Goal: Register for event/course

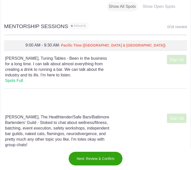
scroll to position [268, 0]
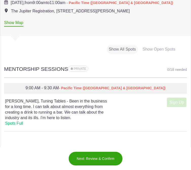
click at [151, 48] on div "Show Open Spots" at bounding box center [158, 49] width 37 height 9
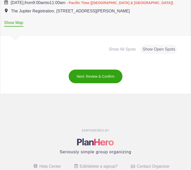
click at [94, 74] on button "Next: Review & Confirm" at bounding box center [95, 76] width 55 height 14
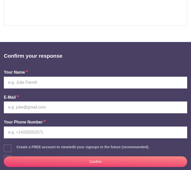
scroll to position [133, 0]
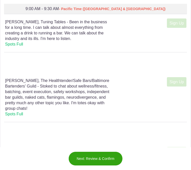
scroll to position [183, 0]
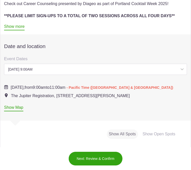
select select "#event_date_226412"
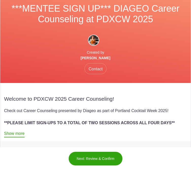
scroll to position [135, 0]
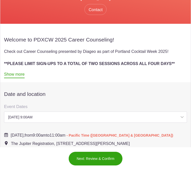
select select "#event_date_226413"
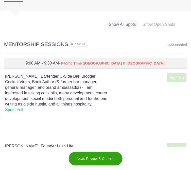
scroll to position [176, 0]
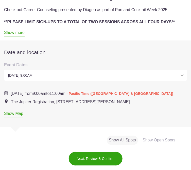
select select "#event_date_226414"
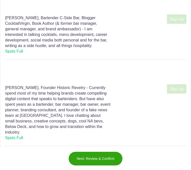
scroll to position [763, 0]
